Goal: Find contact information: Find contact information

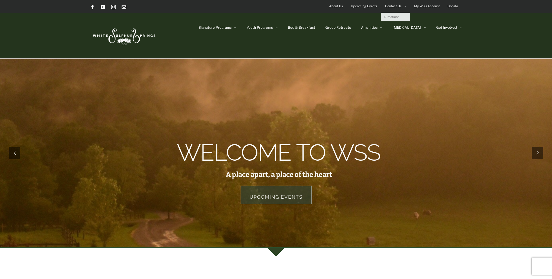
click at [394, 6] on span "Contact Us" at bounding box center [393, 6] width 17 height 8
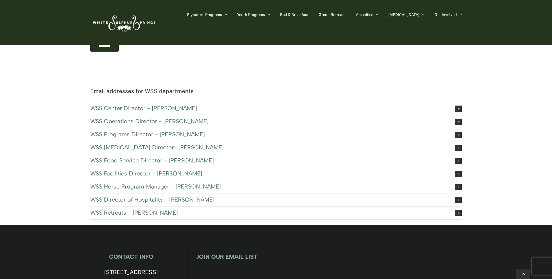
scroll to position [261, 0]
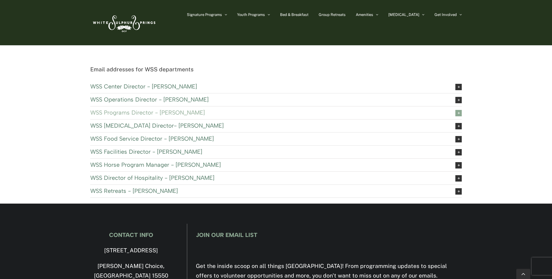
click at [457, 113] on icon at bounding box center [458, 113] width 6 height 6
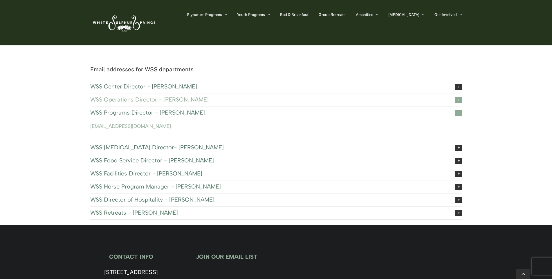
click at [458, 101] on icon at bounding box center [458, 100] width 6 height 6
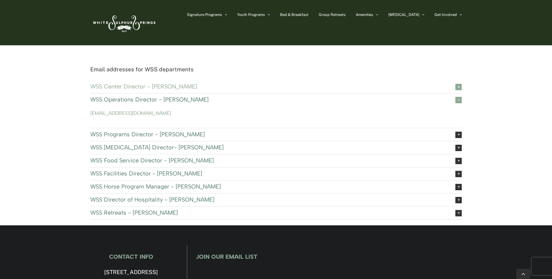
click at [458, 85] on icon at bounding box center [458, 87] width 6 height 6
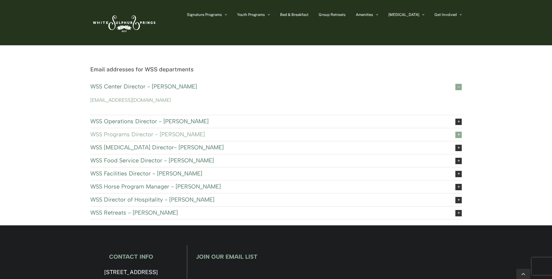
click at [460, 136] on icon at bounding box center [458, 135] width 6 height 6
